Goal: Information Seeking & Learning: Learn about a topic

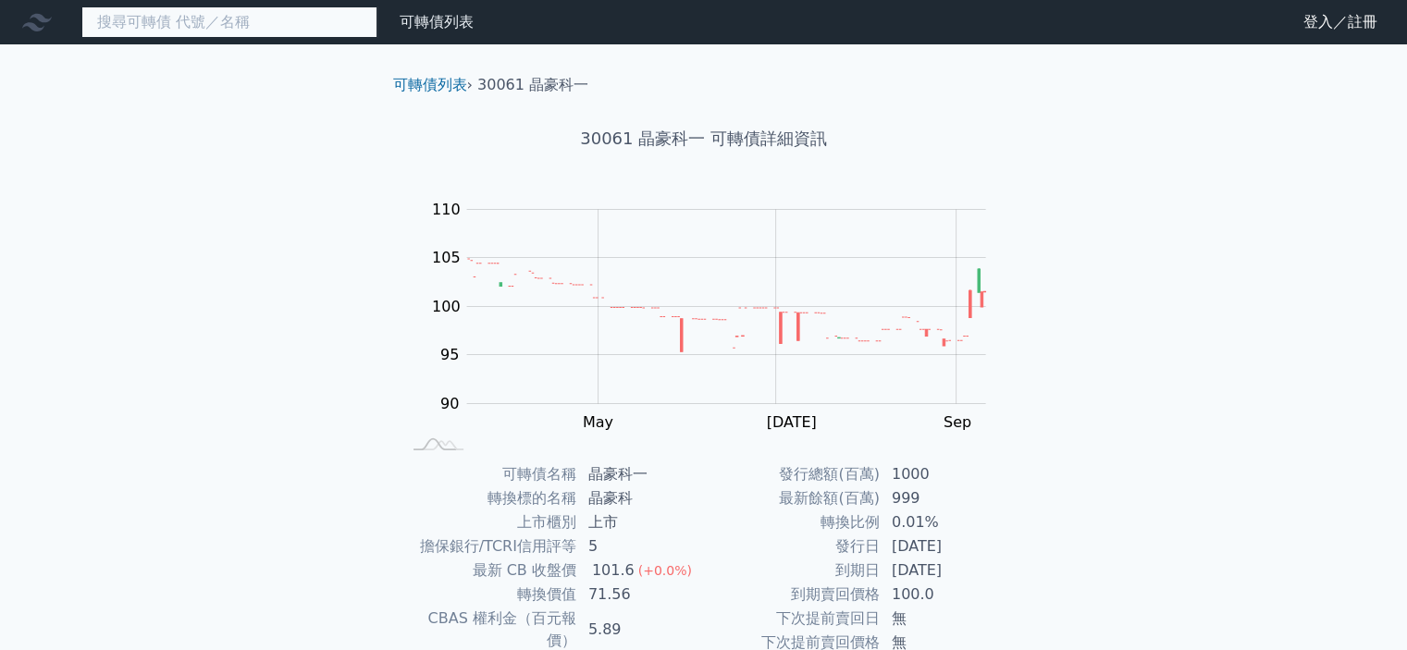
click at [311, 19] on input at bounding box center [229, 21] width 296 height 31
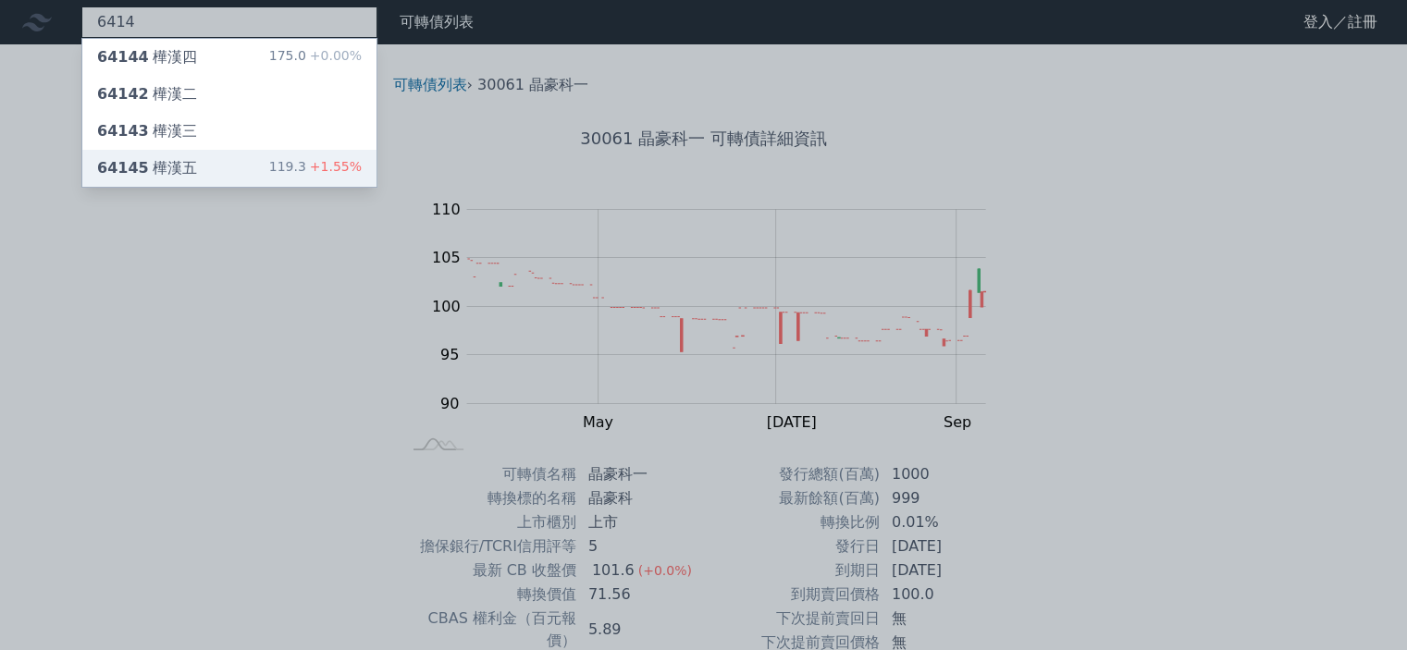
type input "6414"
click at [204, 171] on div "64145 樺漢五 119.3 +1.55%" at bounding box center [229, 168] width 294 height 37
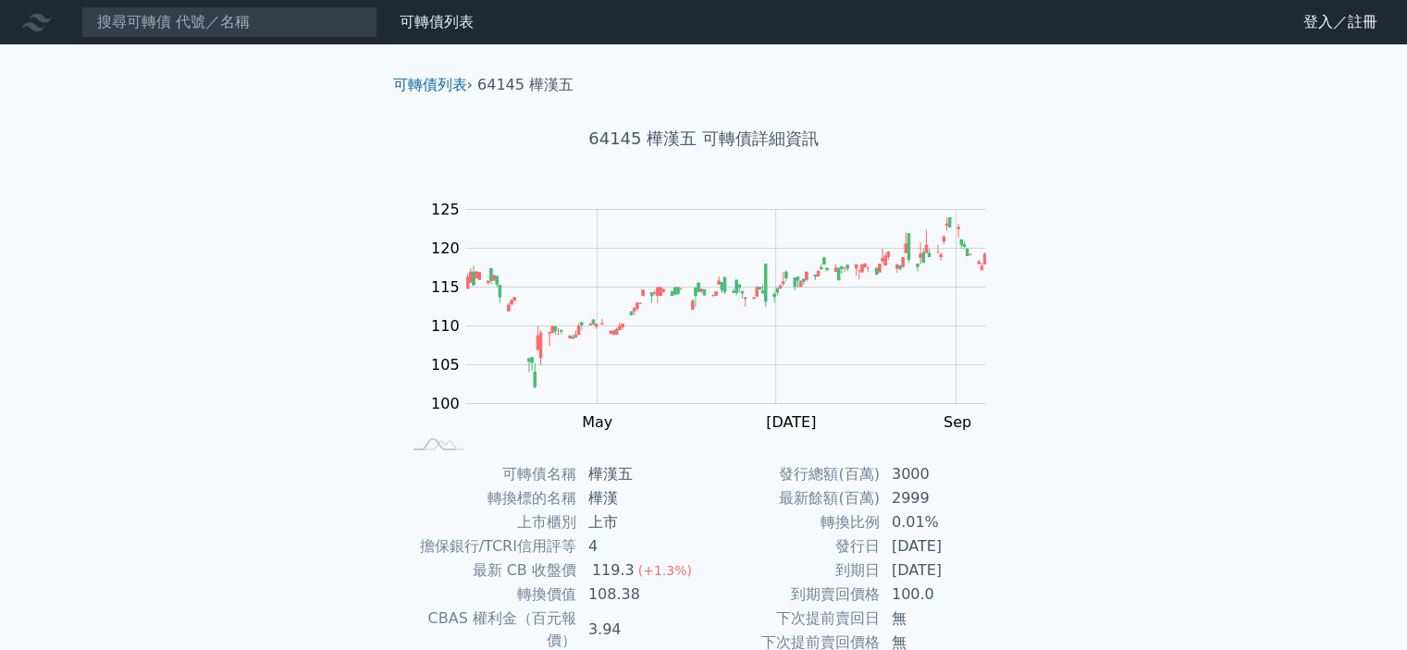
drag, startPoint x: 180, startPoint y: 273, endPoint x: 247, endPoint y: 308, distance: 76.1
click at [180, 273] on div "可轉債列表 財務數據 可轉債列表 財務數據 登入／註冊 登入／註冊 可轉債列表 › 64145 樺漢五 64145 樺漢五 可轉債詳細資訊 Zoom Out …" at bounding box center [703, 439] width 1407 height 879
click at [340, 196] on div "可轉債列表 財務數據 可轉債列表 財務數據 登入／註冊 登入／註冊 可轉債列表 › 64145 樺漢五 64145 樺漢五 可轉債詳細資訊 Zoom Out …" at bounding box center [703, 439] width 1407 height 879
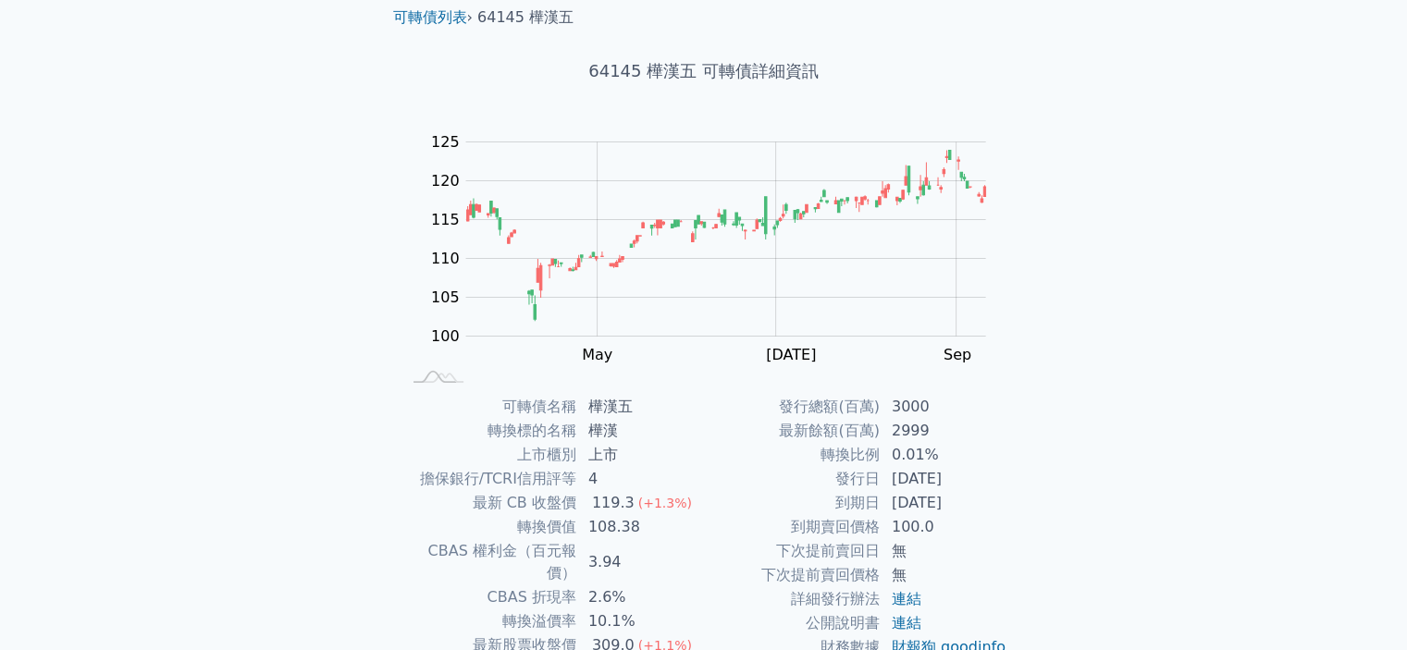
scroll to position [185, 0]
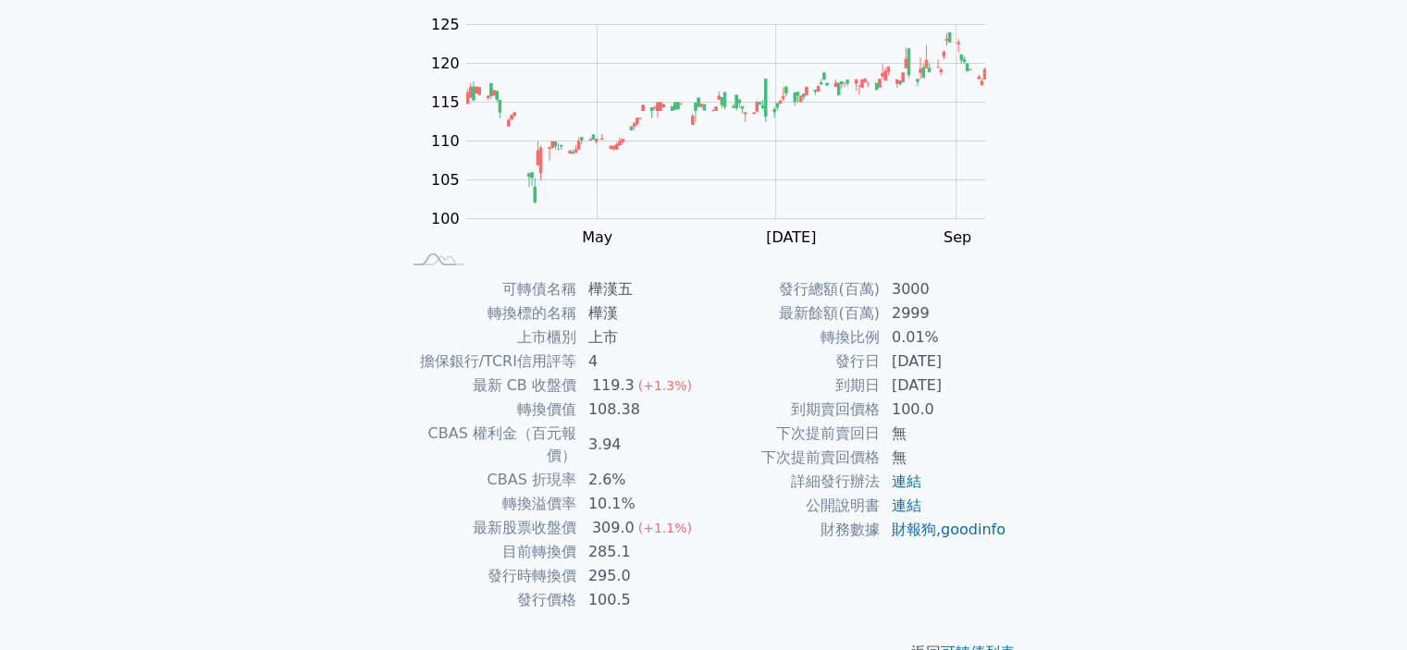
click at [306, 220] on div "可轉債列表 財務數據 可轉債列表 財務數據 登入／註冊 登入／註冊 可轉債列表 › 64145 樺漢五 64145 樺漢五 可轉債詳細資訊 Zoom Out …" at bounding box center [703, 254] width 1407 height 879
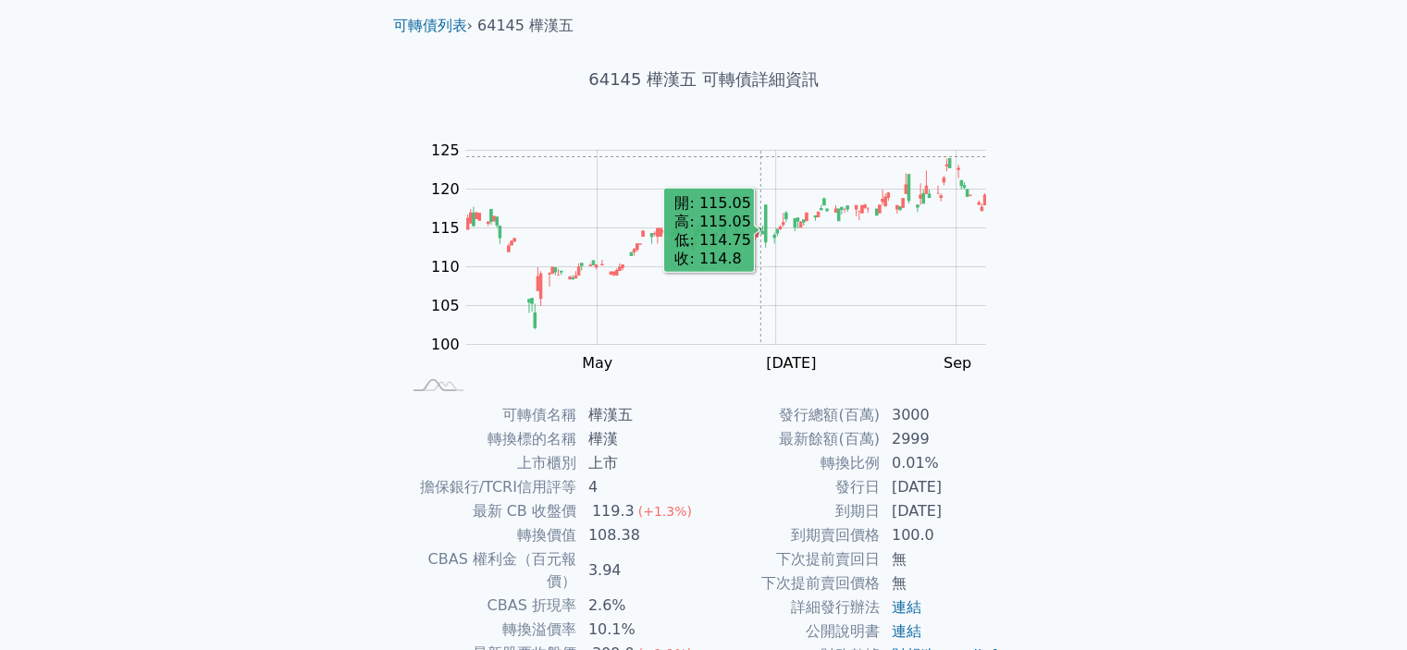
scroll to position [0, 0]
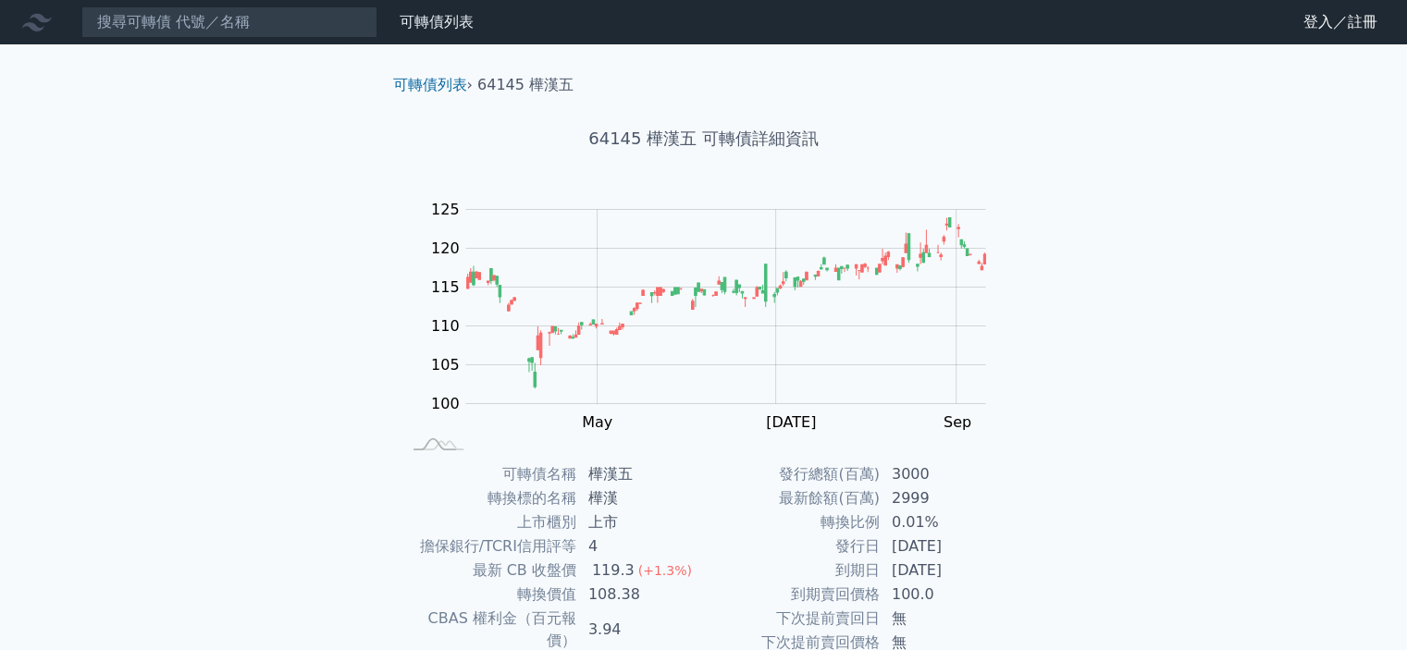
click at [257, 393] on div "可轉債列表 財務數據 可轉債列表 財務數據 登入／註冊 登入／註冊 可轉債列表 › 64145 樺漢五 64145 樺漢五 可轉債詳細資訊 Zoom Out …" at bounding box center [703, 439] width 1407 height 879
